Goal: Find specific page/section: Find specific page/section

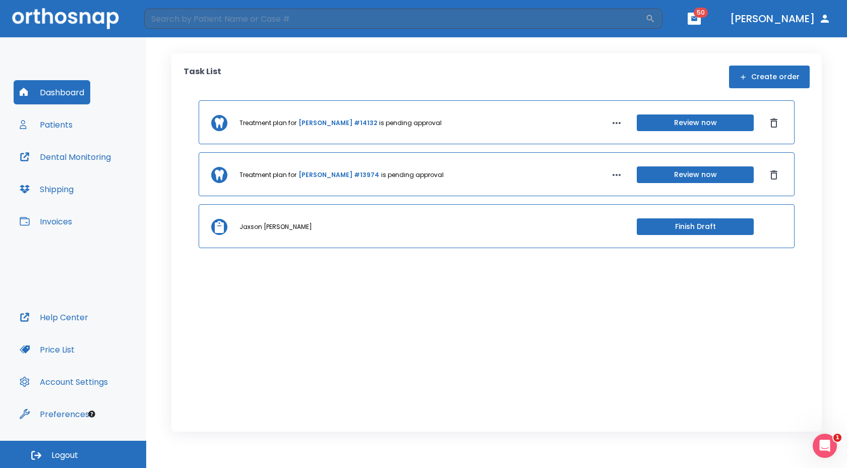
click at [416, 264] on div "Treatment plan for [PERSON_NAME] #14132 is pending approval Review now Treatmen…" at bounding box center [496, 249] width 626 height 299
click at [69, 124] on button "Patients" at bounding box center [46, 124] width 65 height 24
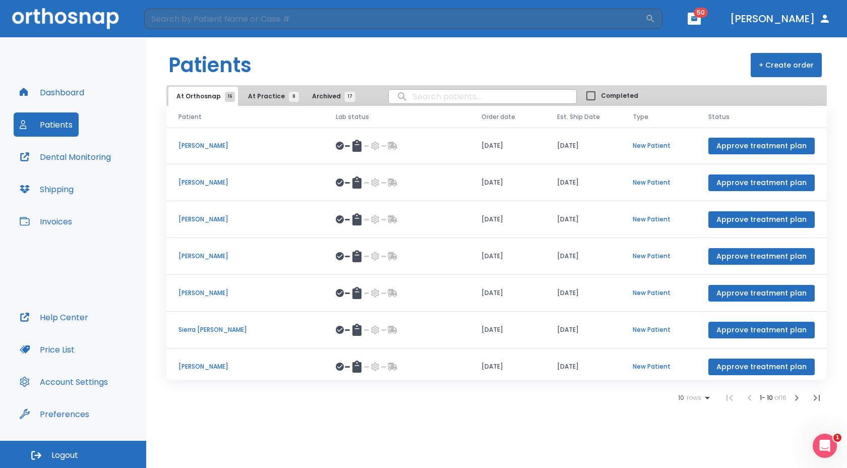
click at [248, 100] on span "At Practice 8" at bounding box center [271, 96] width 46 height 9
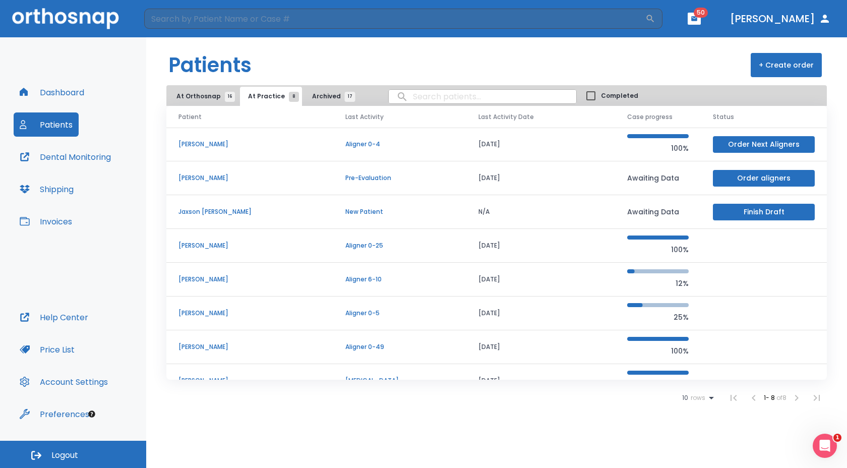
click at [408, 101] on input "search" at bounding box center [481, 97] width 187 height 20
type input "[PERSON_NAME]"
